Goal: Communication & Community: Participate in discussion

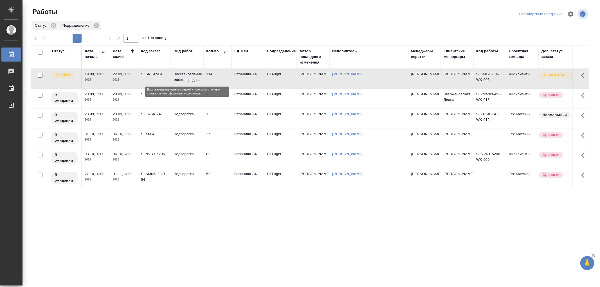
click at [189, 82] on p "Восстановление макета средн..." at bounding box center [186, 76] width 27 height 11
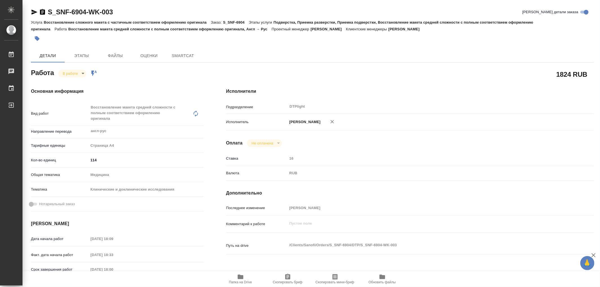
type textarea "x"
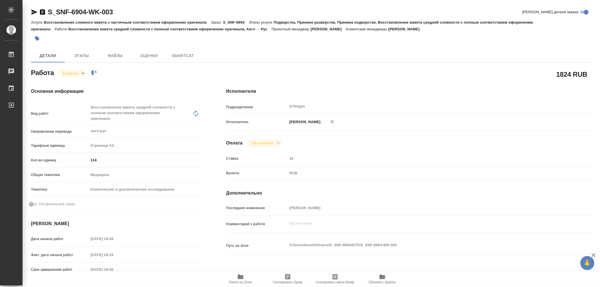
type textarea "x"
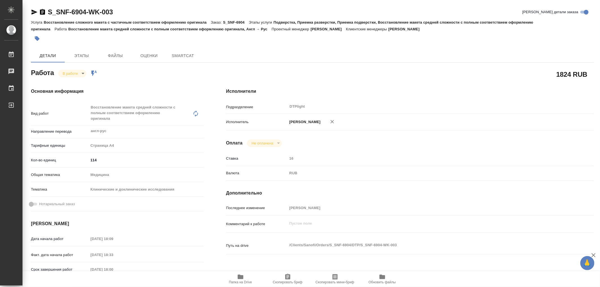
type textarea "x"
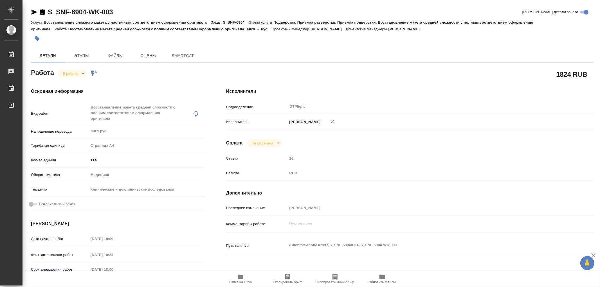
type textarea "x"
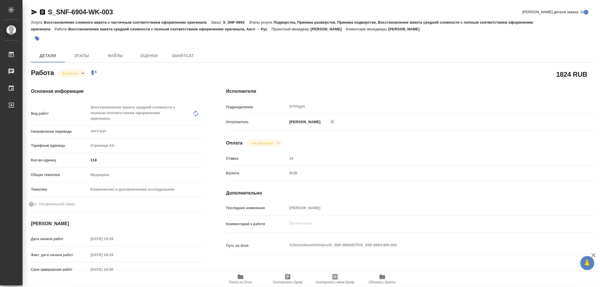
type textarea "x"
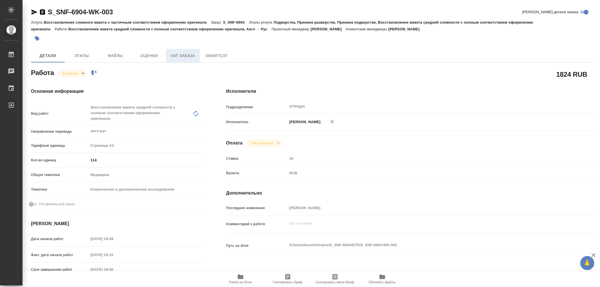
click at [184, 51] on button "Чат заказа" at bounding box center [183, 55] width 34 height 13
type textarea "x"
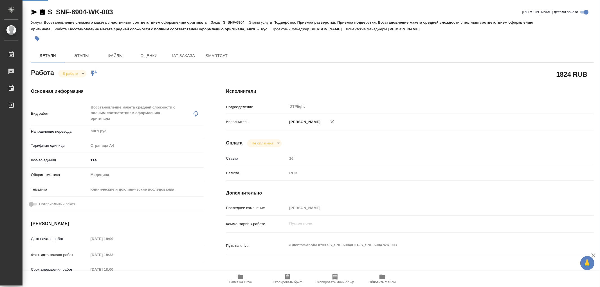
type textarea "x"
